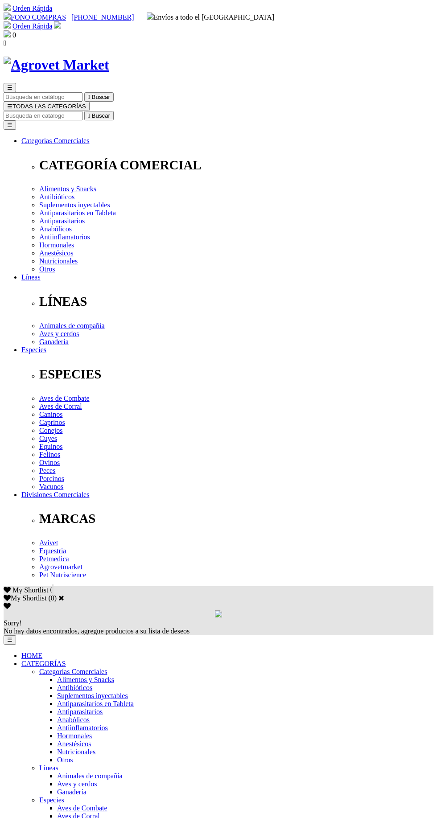
click at [12, 103] on span "☰" at bounding box center [9, 106] width 5 height 7
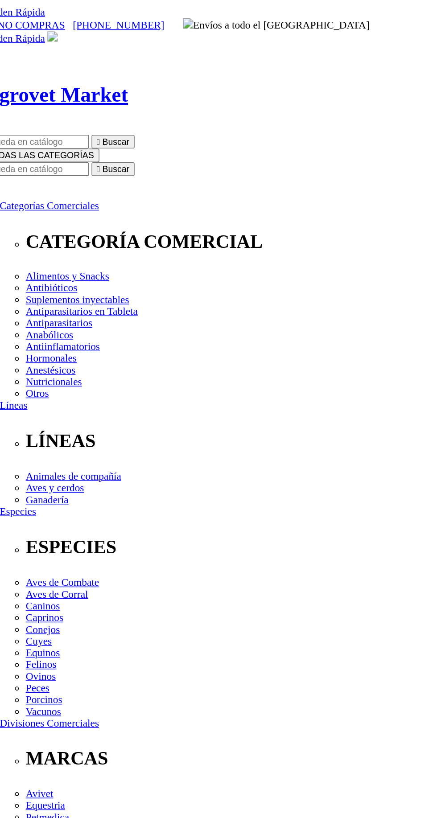
click at [12, 103] on span "☰" at bounding box center [9, 106] width 5 height 7
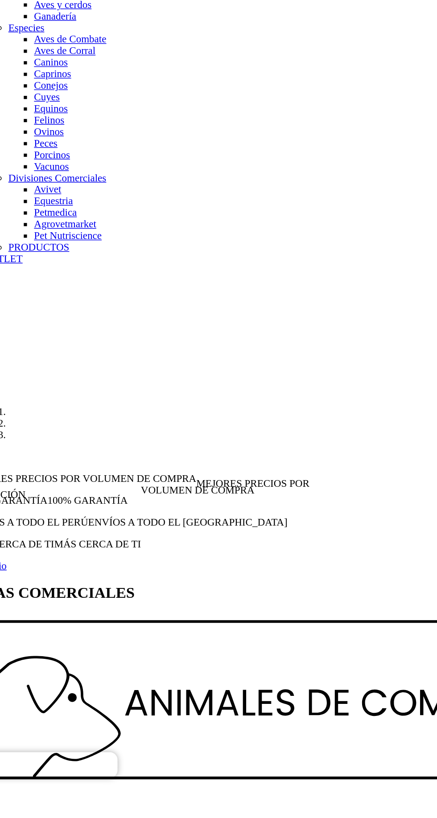
scroll to position [516, 0]
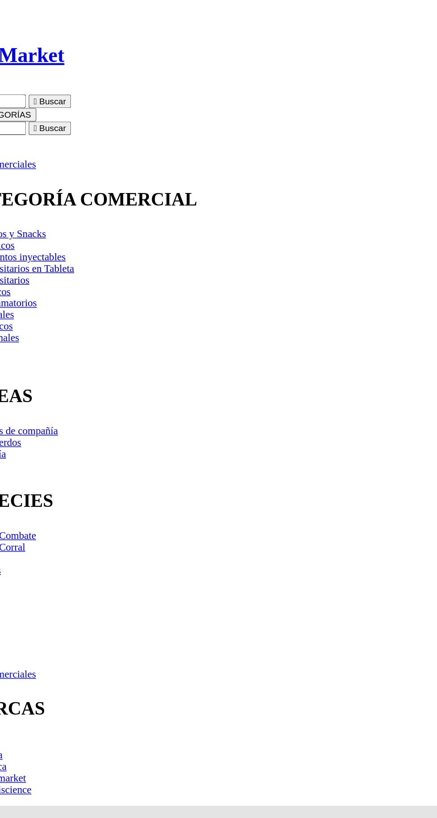
click at [82, 84] on input "Buscar" at bounding box center [43, 88] width 79 height 9
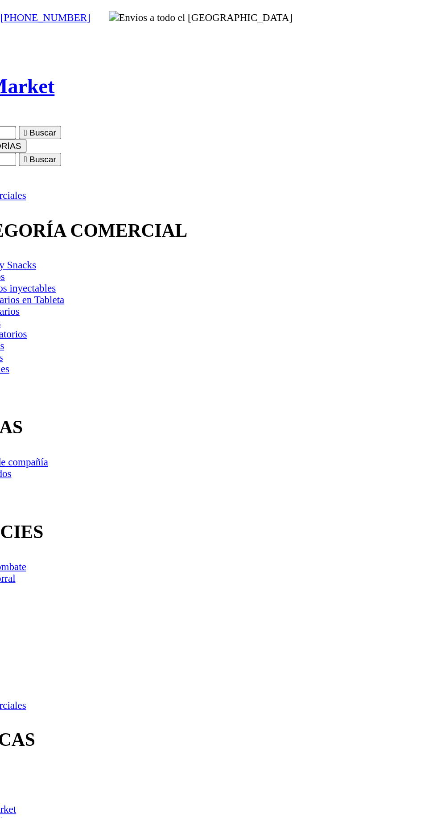
scroll to position [0, 0]
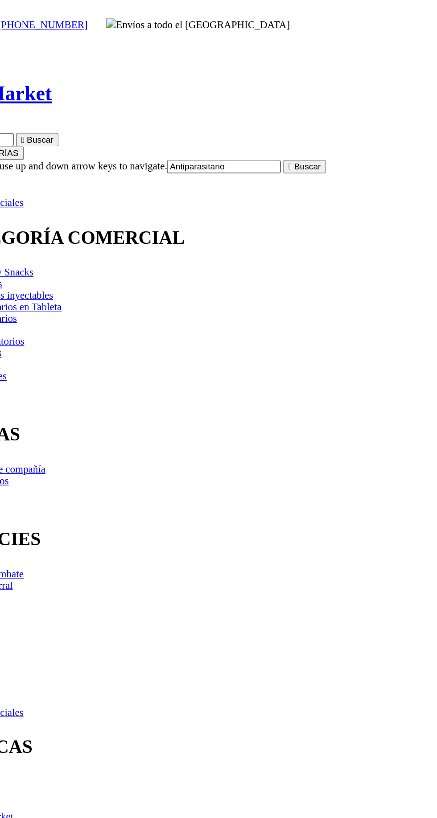
type input "Antiparasitario"
click at [270, 111] on button " Buscar" at bounding box center [284, 115] width 29 height 9
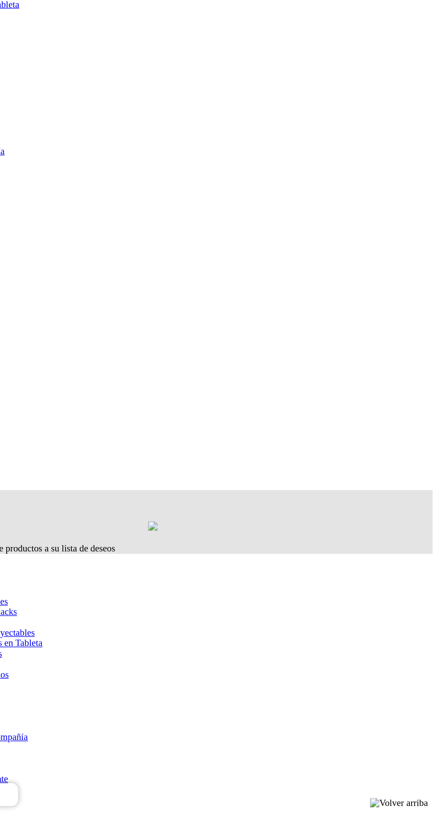
scroll to position [20, 0]
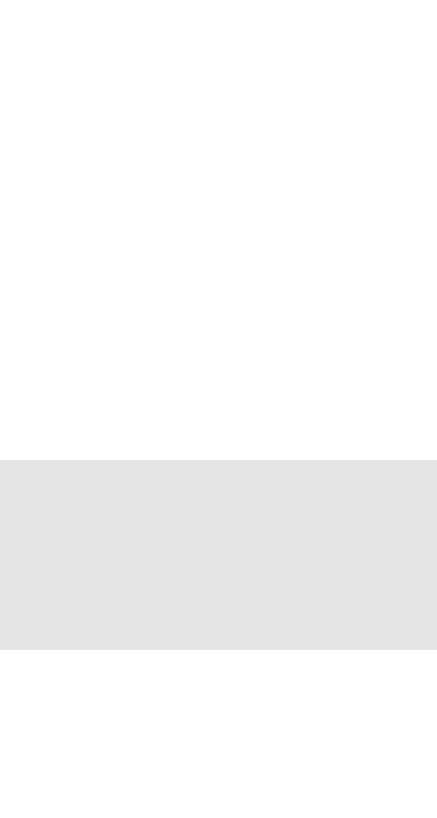
scroll to position [46, 0]
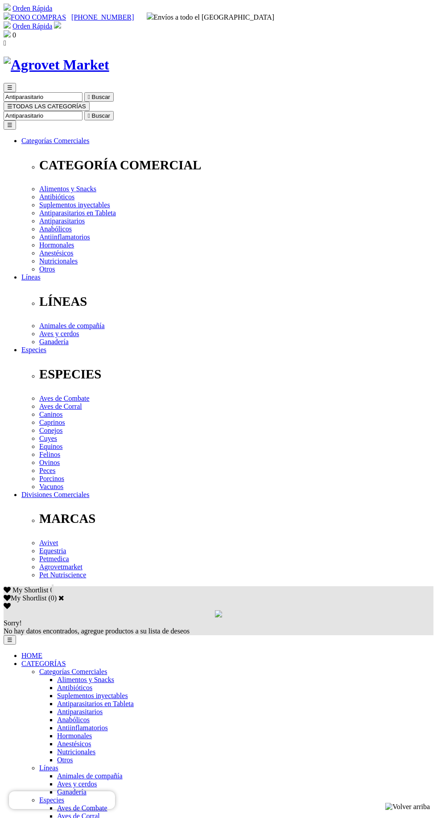
scroll to position [8, 0]
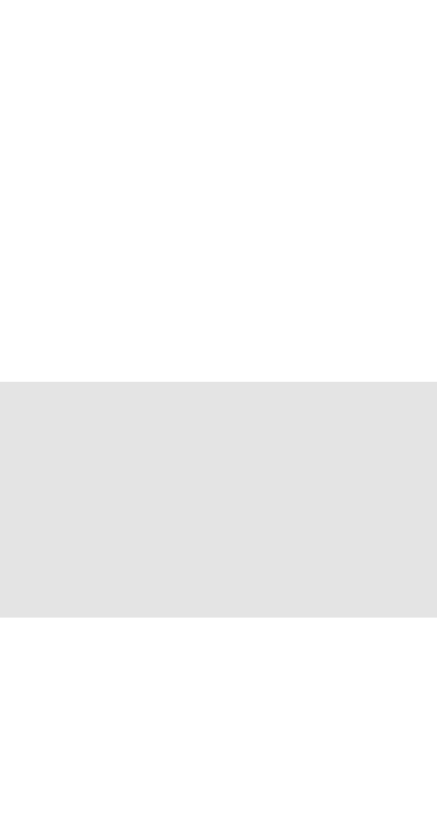
scroll to position [4, 0]
